Goal: Task Accomplishment & Management: Use online tool/utility

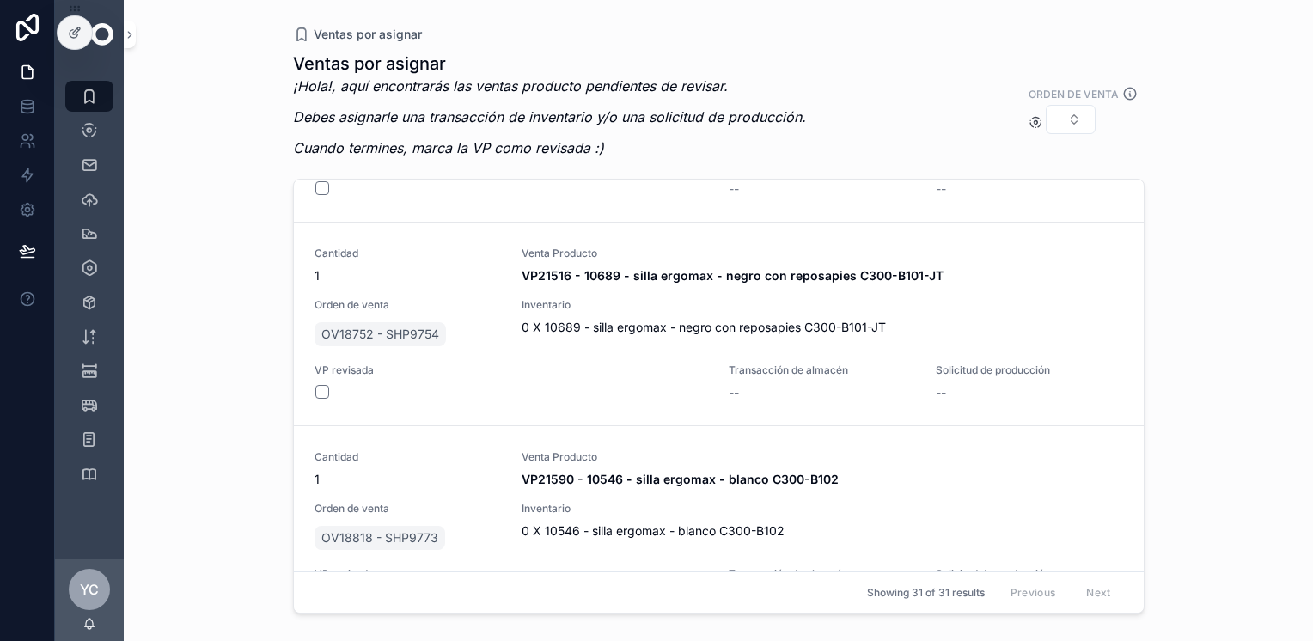
scroll to position [5983, 0]
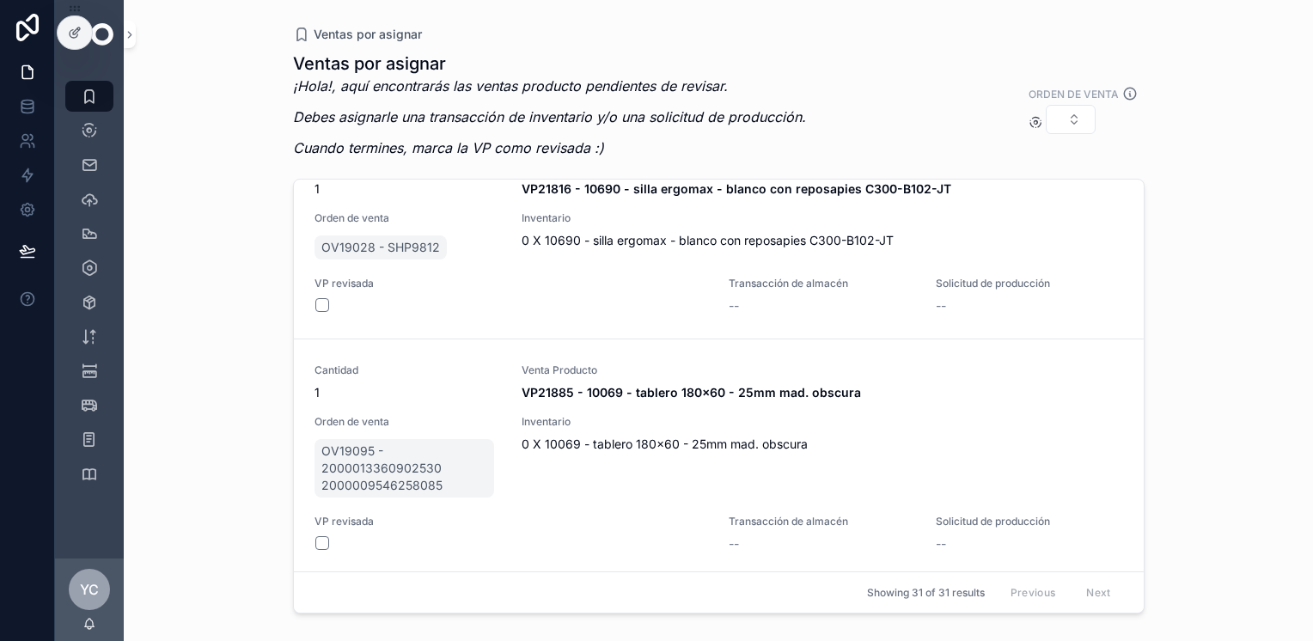
click at [0, 0] on span "Solicitud producción" at bounding box center [0, 0] width 0 height 0
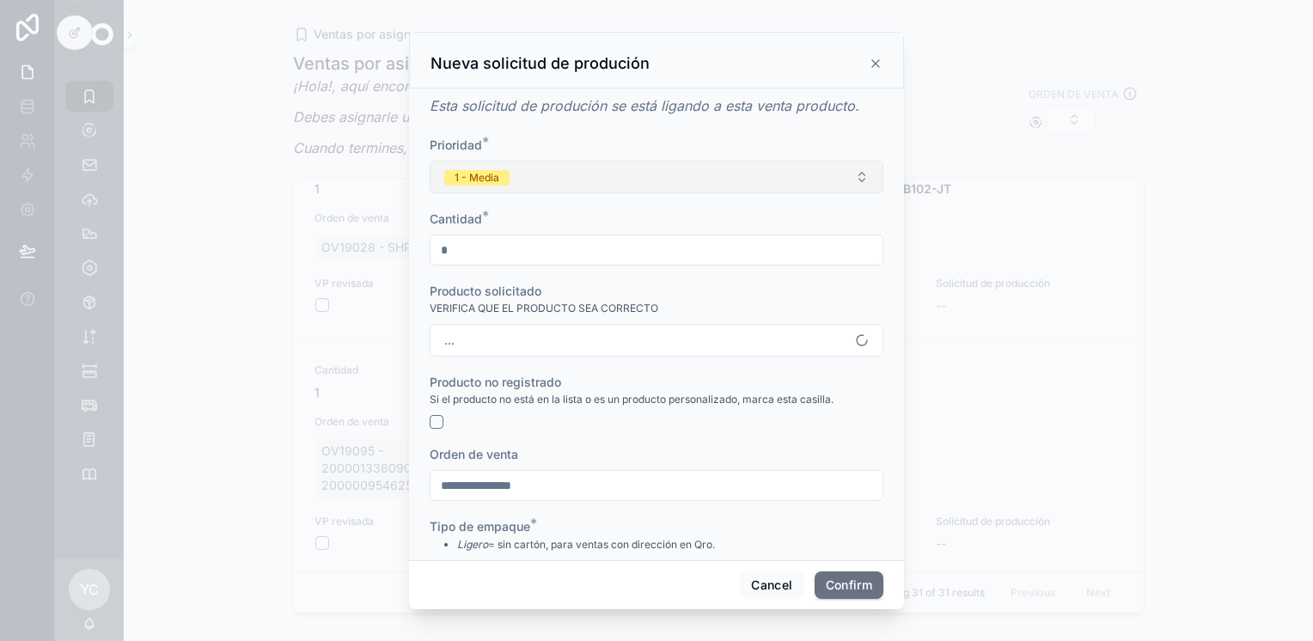
click at [544, 183] on button "1 - Media" at bounding box center [657, 177] width 454 height 33
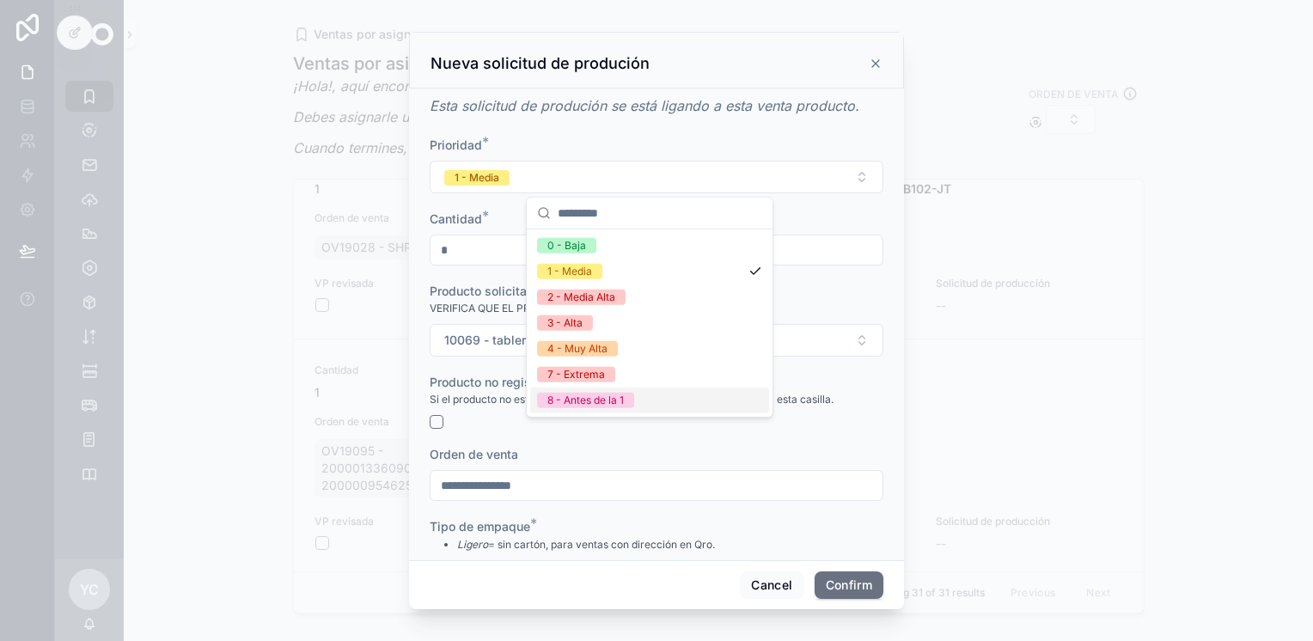
click at [588, 397] on div "8 - Antes de la 1" at bounding box center [586, 400] width 77 height 15
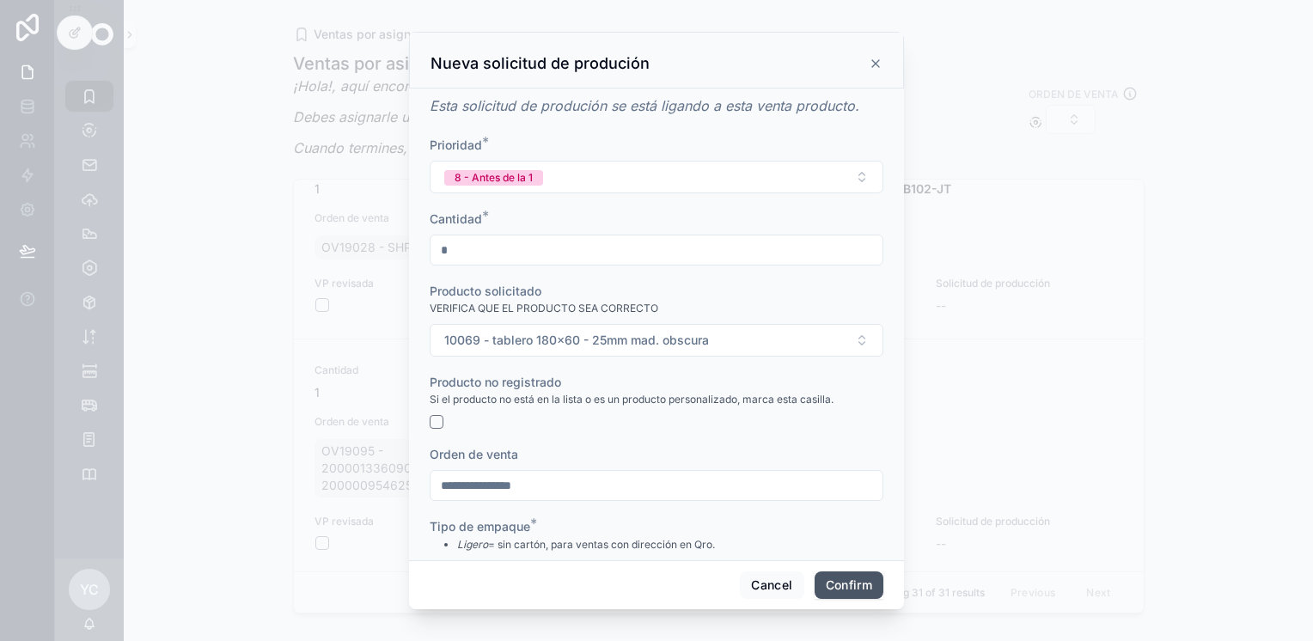
click at [854, 586] on button "Confirm" at bounding box center [849, 586] width 69 height 28
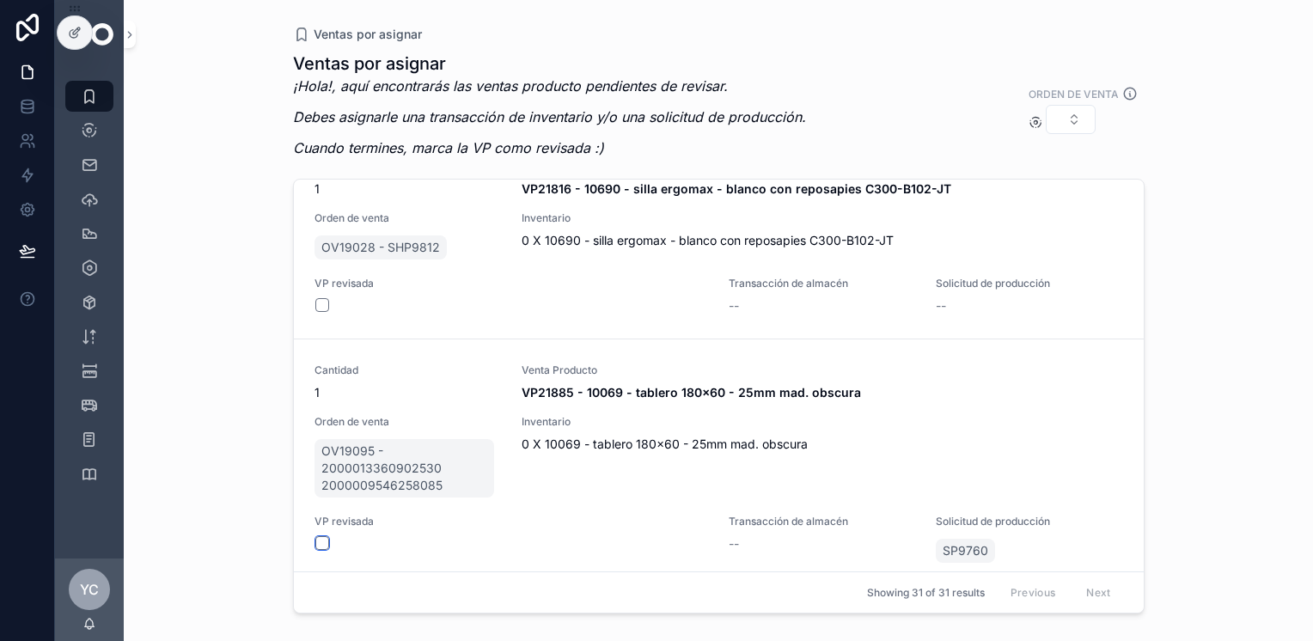
click at [323, 538] on button "scrollable content" at bounding box center [322, 543] width 14 height 14
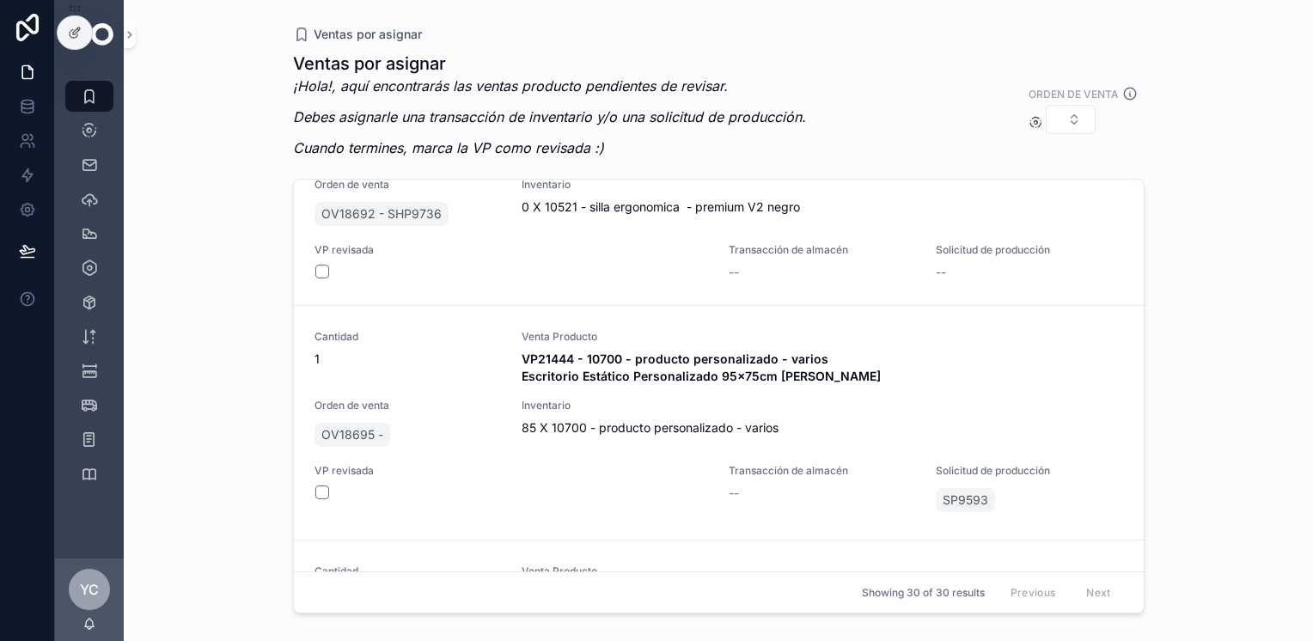
scroll to position [5745, 0]
